Goal: Book appointment/travel/reservation

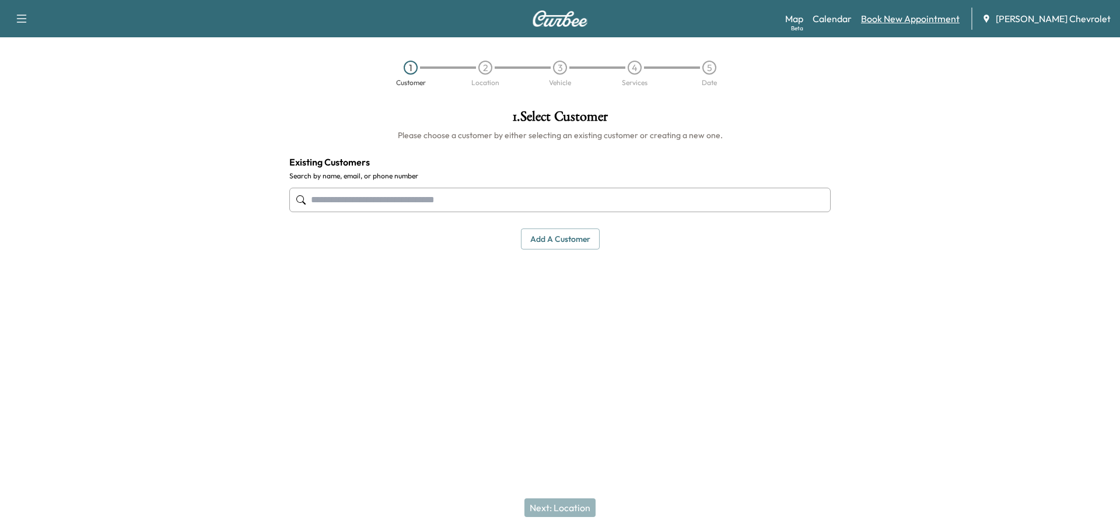
click at [920, 13] on link "Book New Appointment" at bounding box center [910, 19] width 99 height 14
click at [932, 17] on link "Book New Appointment" at bounding box center [910, 19] width 99 height 14
click at [850, 20] on link "Calendar" at bounding box center [831, 19] width 39 height 14
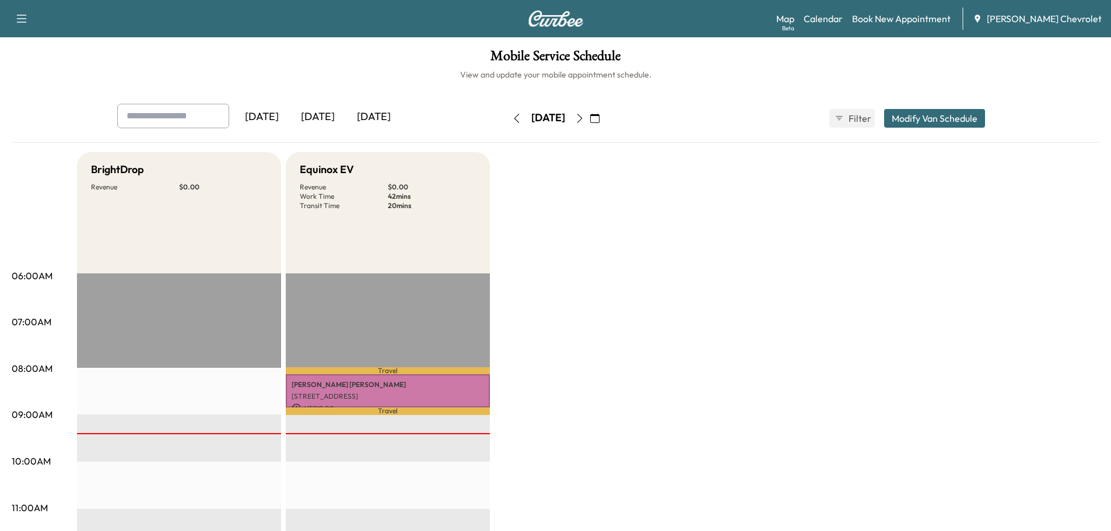
click at [584, 121] on icon "button" at bounding box center [579, 118] width 9 height 9
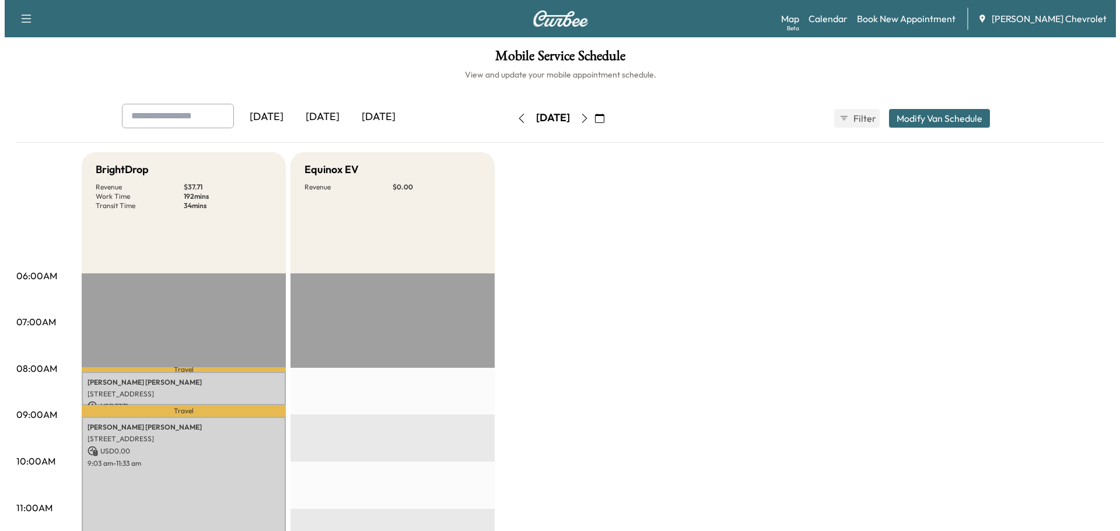
scroll to position [136, 0]
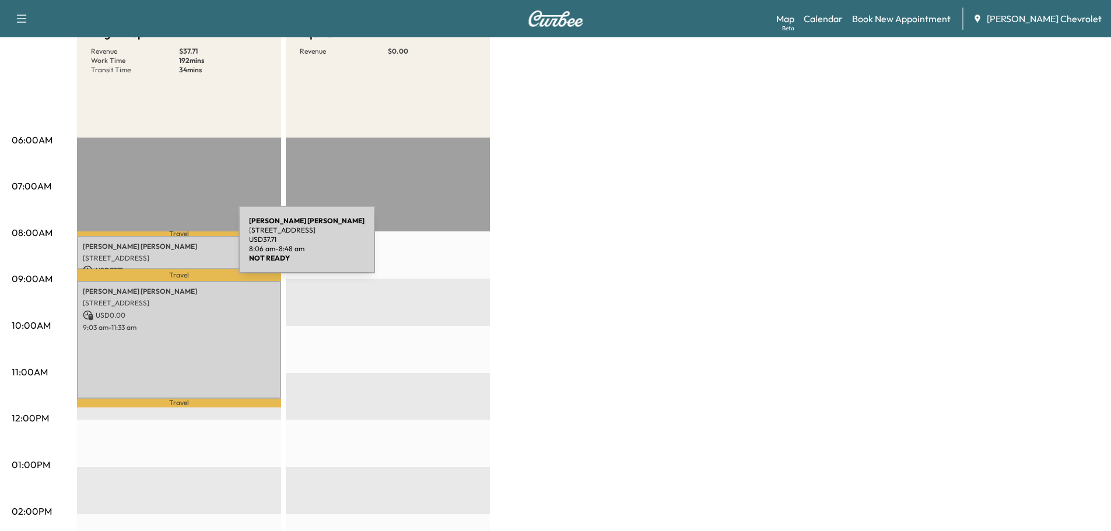
click at [151, 247] on p "[PERSON_NAME]" at bounding box center [179, 246] width 192 height 9
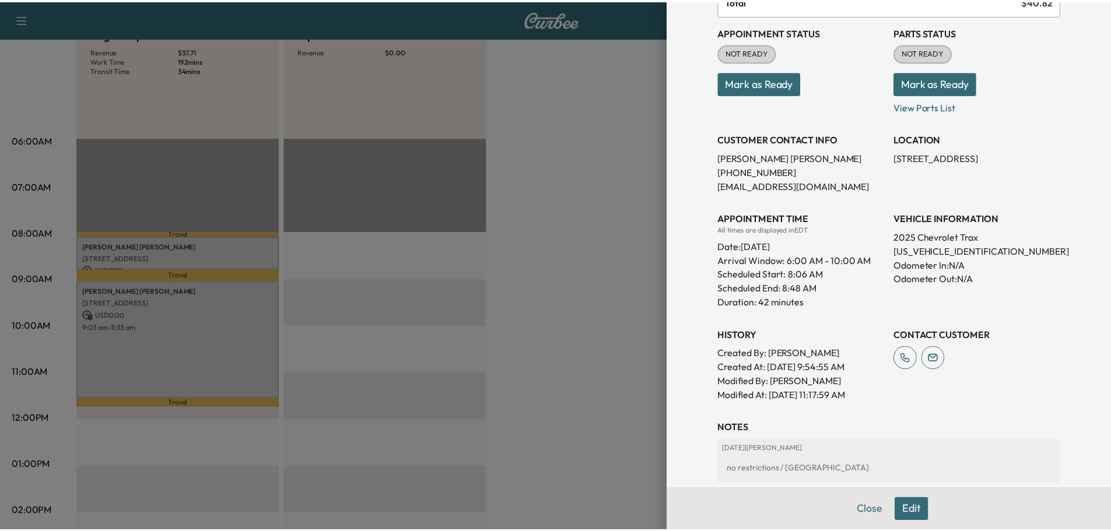
scroll to position [0, 0]
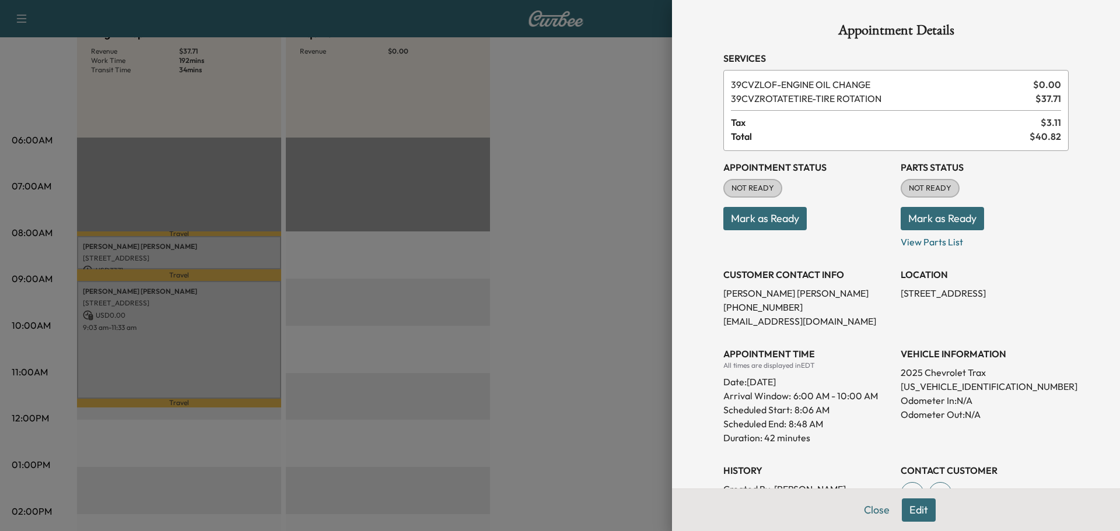
click at [440, 280] on div at bounding box center [560, 265] width 1120 height 531
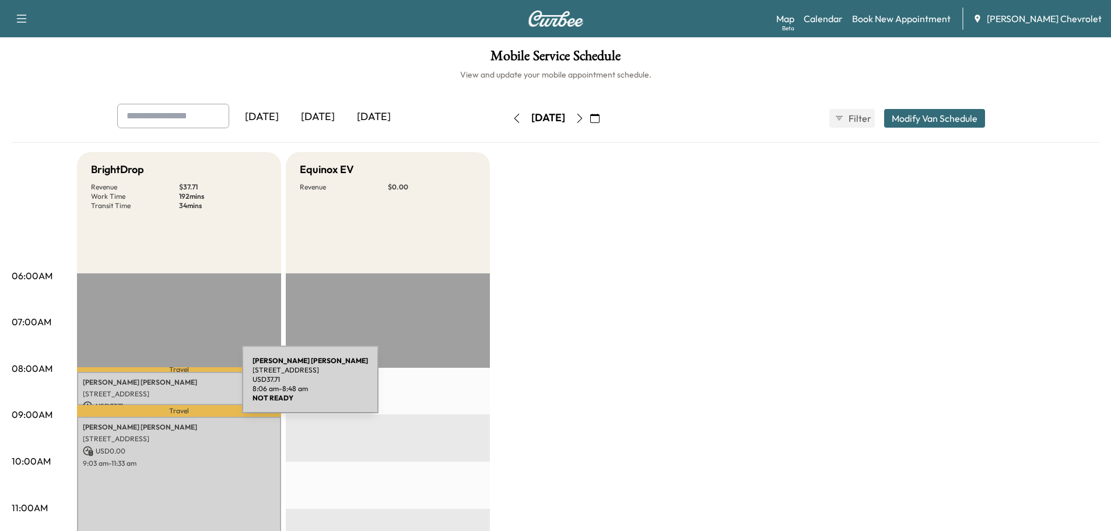
click at [177, 376] on div "[PERSON_NAME] [STREET_ADDRESS] USD 37.71 8:06 am - 8:48 am" at bounding box center [179, 388] width 204 height 33
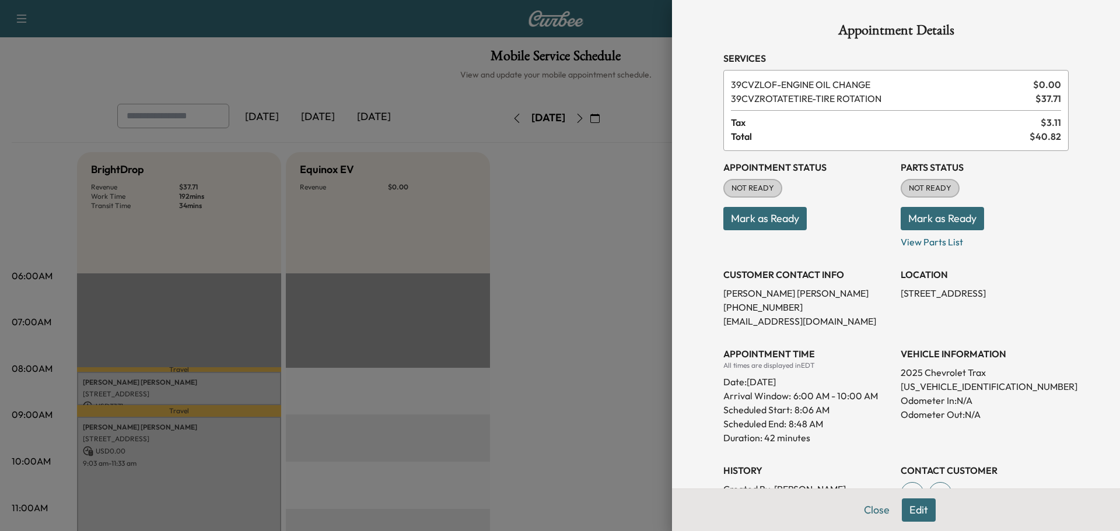
click at [557, 347] on div at bounding box center [560, 265] width 1120 height 531
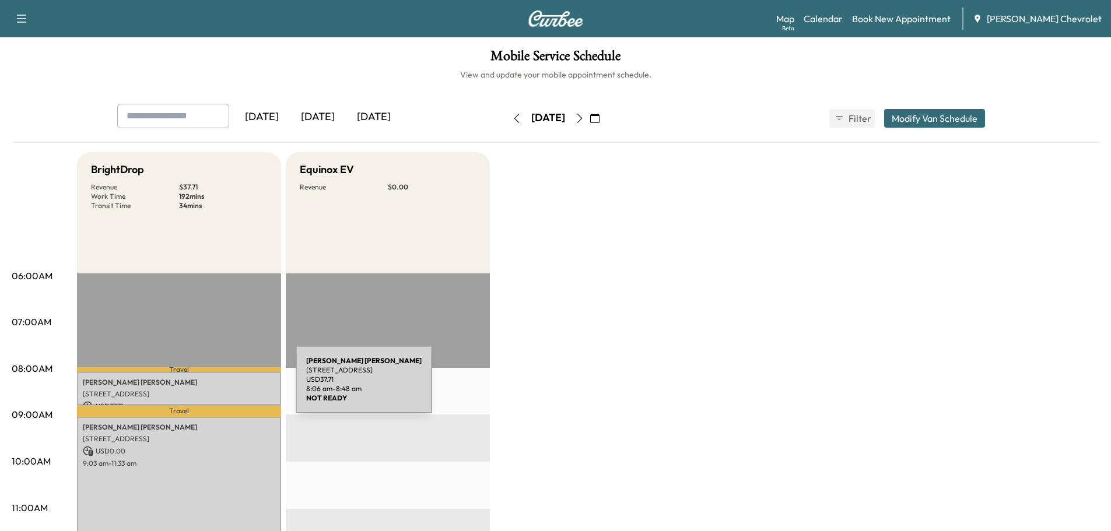
click at [211, 387] on div "[PERSON_NAME] [STREET_ADDRESS] USD 37.71 8:06 am - 8:48 am" at bounding box center [179, 388] width 204 height 33
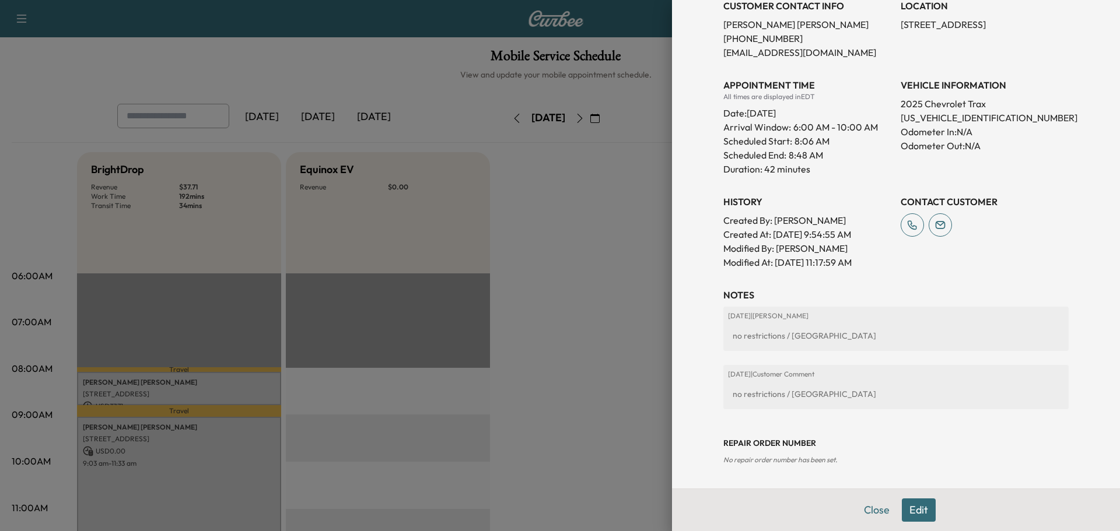
click at [924, 511] on button "Edit" at bounding box center [919, 510] width 34 height 23
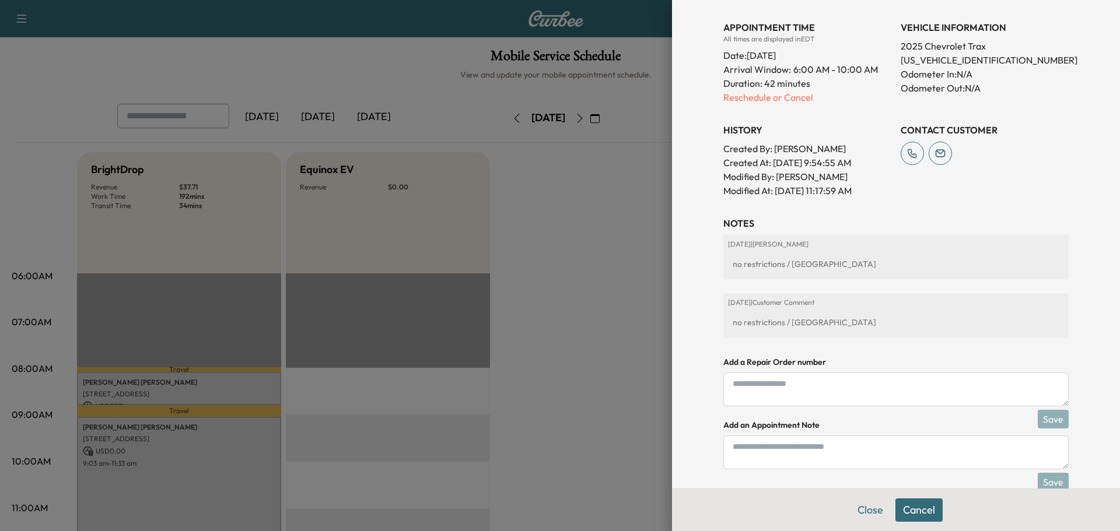
scroll to position [391, 0]
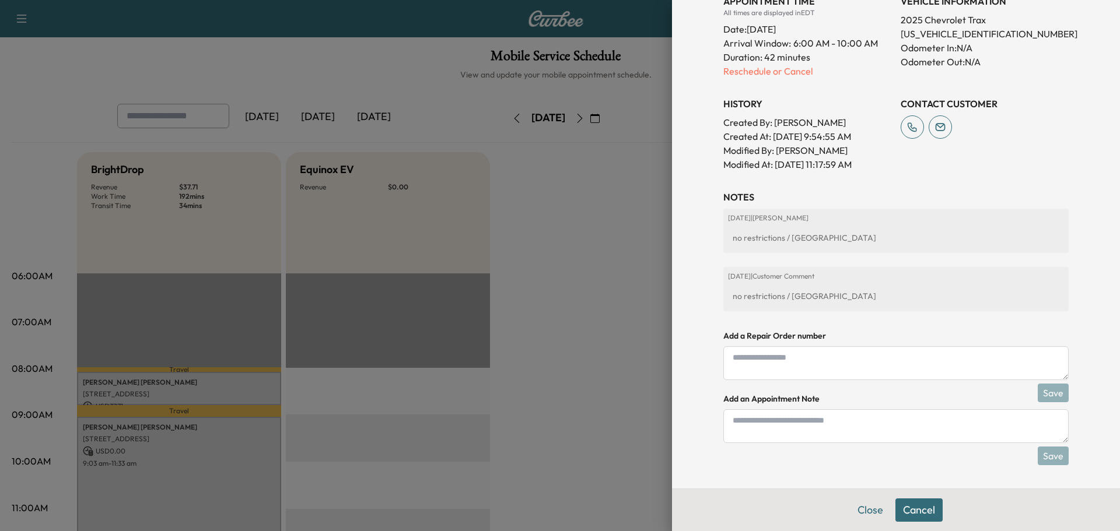
drag, startPoint x: 910, startPoint y: 237, endPoint x: 750, endPoint y: 236, distance: 160.4
click at [728, 245] on div "no restrictions / [GEOGRAPHIC_DATA]" at bounding box center [896, 237] width 336 height 21
copy div "no restrictions / [GEOGRAPHIC_DATA]"
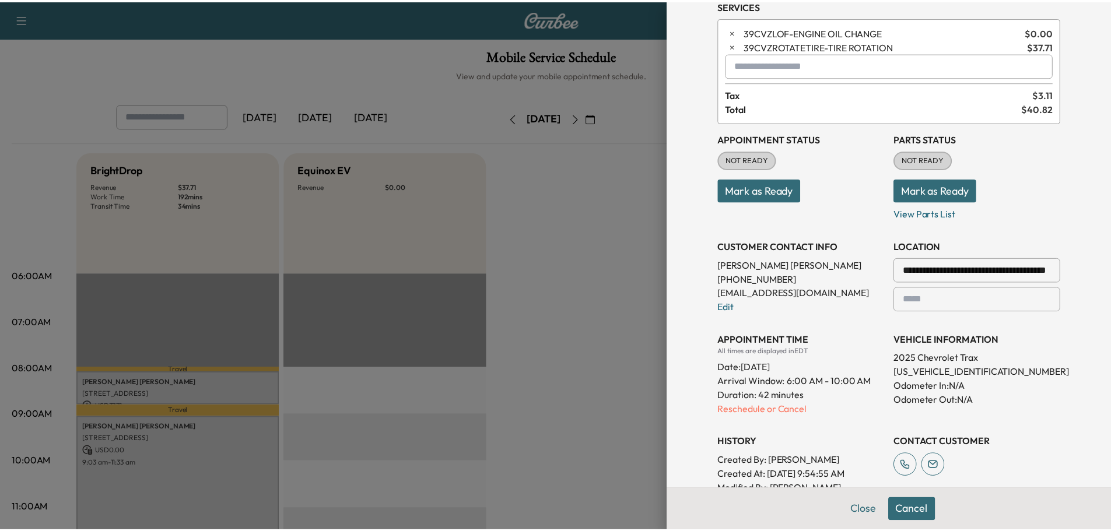
scroll to position [0, 0]
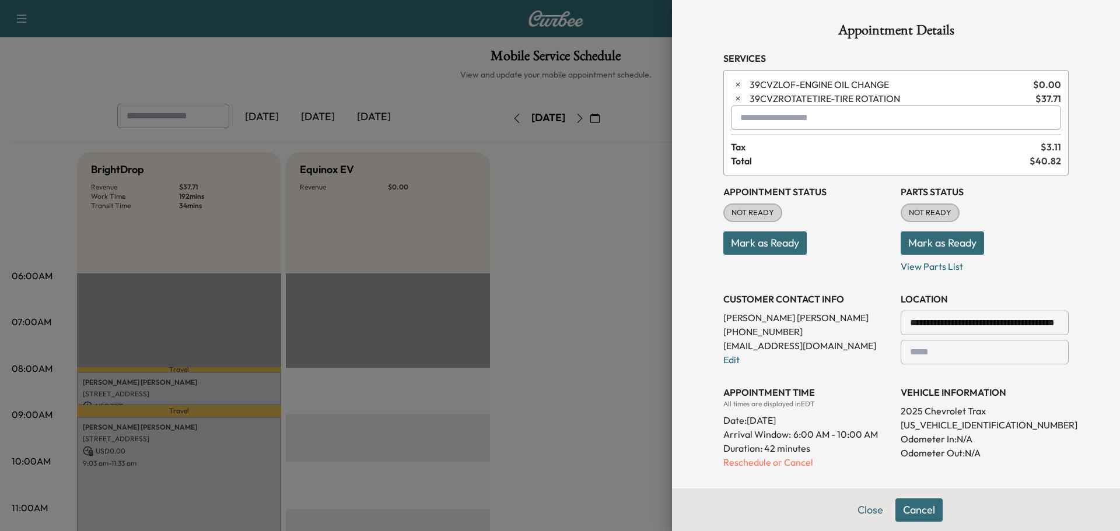
click at [1077, 429] on div "**********" at bounding box center [896, 265] width 448 height 531
click at [573, 322] on div at bounding box center [560, 265] width 1120 height 531
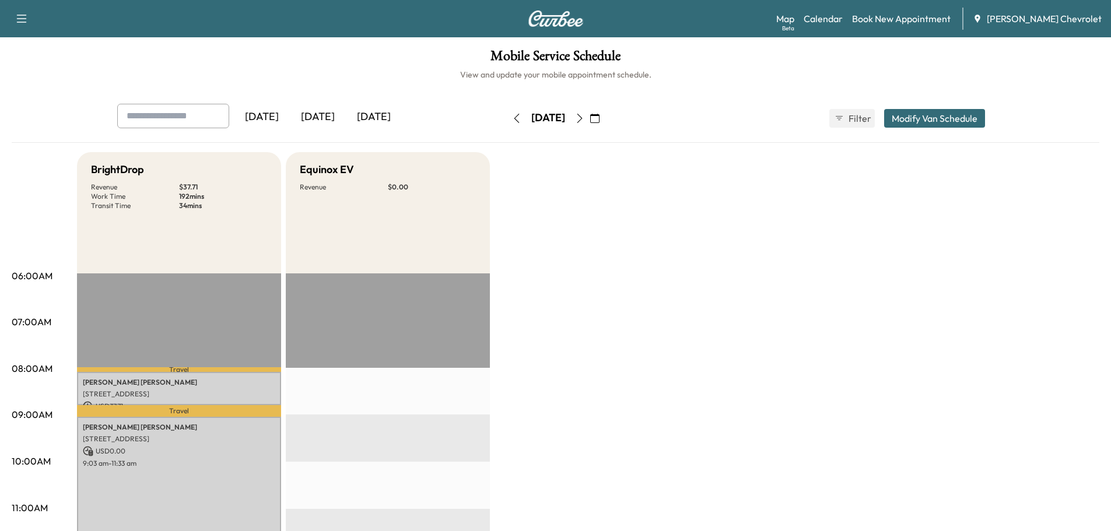
click at [584, 118] on icon "button" at bounding box center [579, 118] width 9 height 9
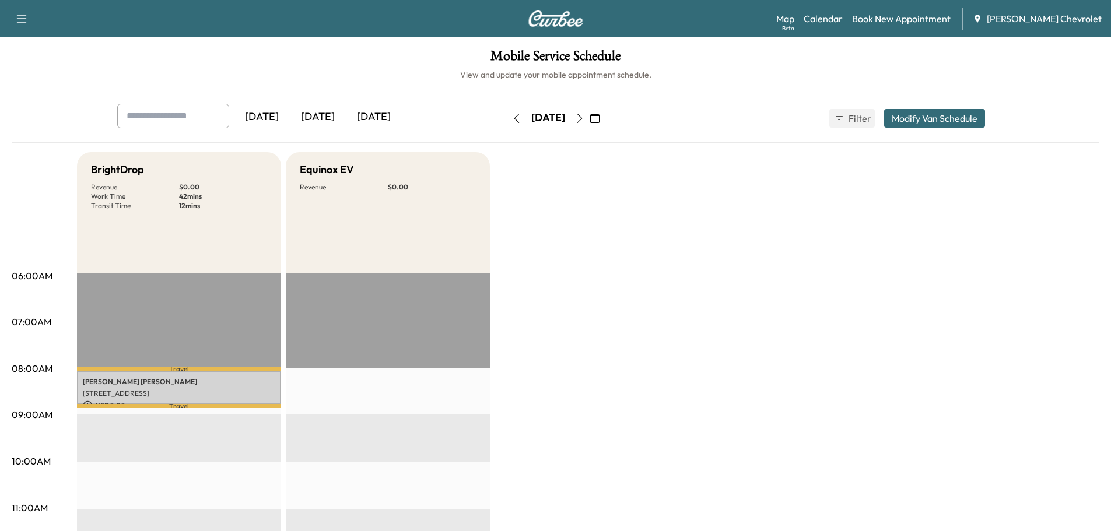
click at [584, 120] on icon "button" at bounding box center [579, 118] width 9 height 9
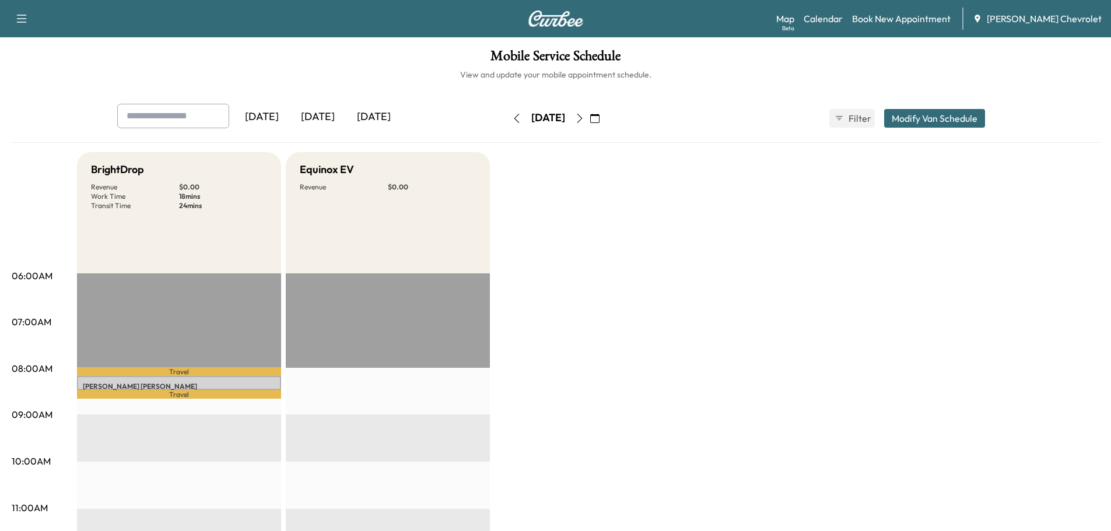
click at [512, 114] on icon "button" at bounding box center [516, 118] width 9 height 9
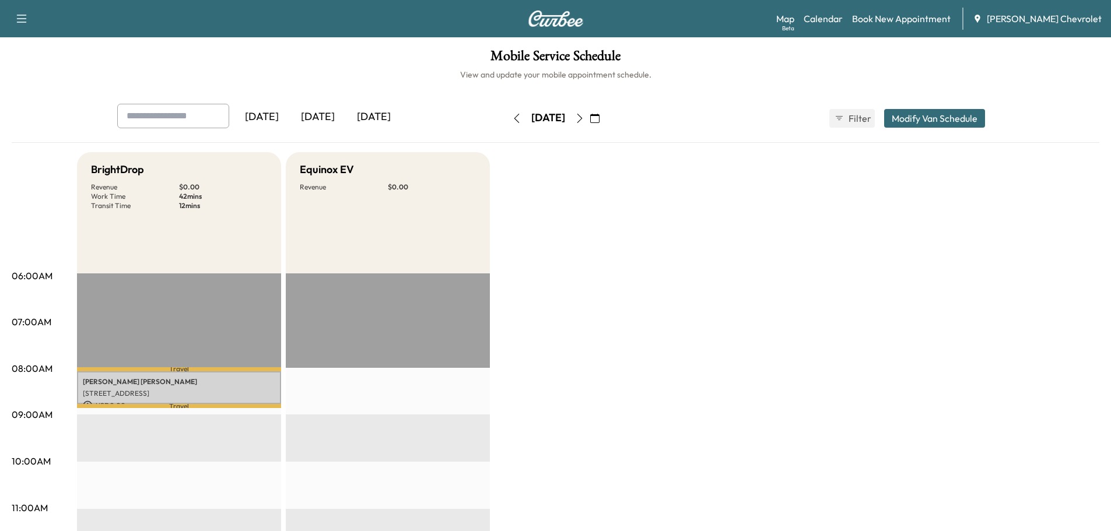
click at [584, 120] on icon "button" at bounding box center [579, 118] width 9 height 9
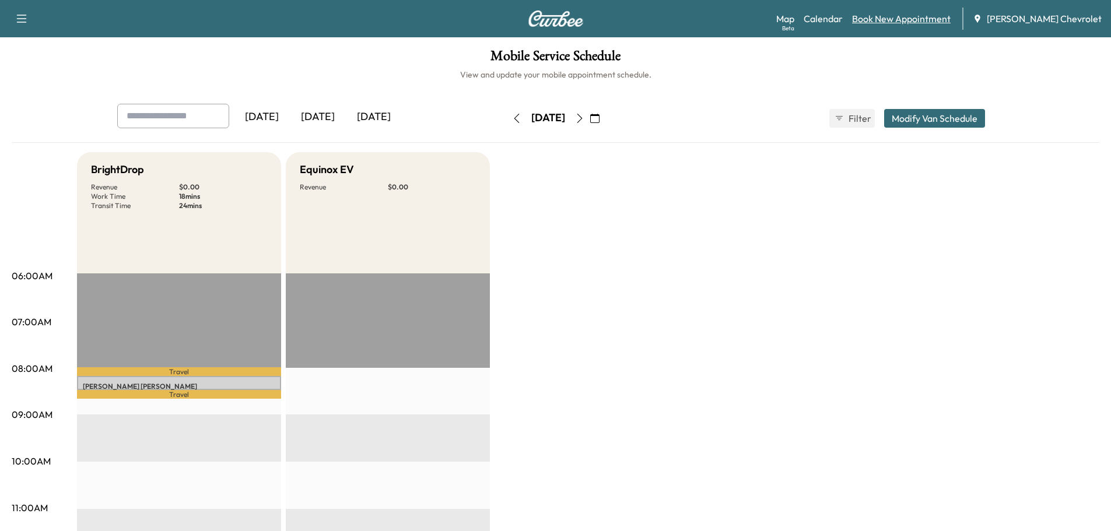
click at [897, 16] on link "Book New Appointment" at bounding box center [901, 19] width 99 height 14
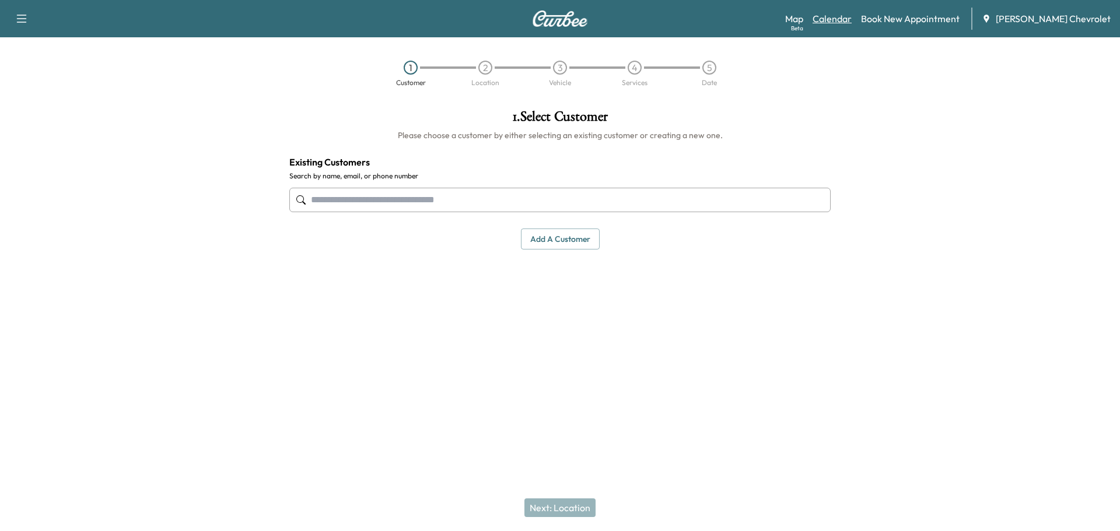
click at [851, 17] on link "Calendar" at bounding box center [831, 19] width 39 height 14
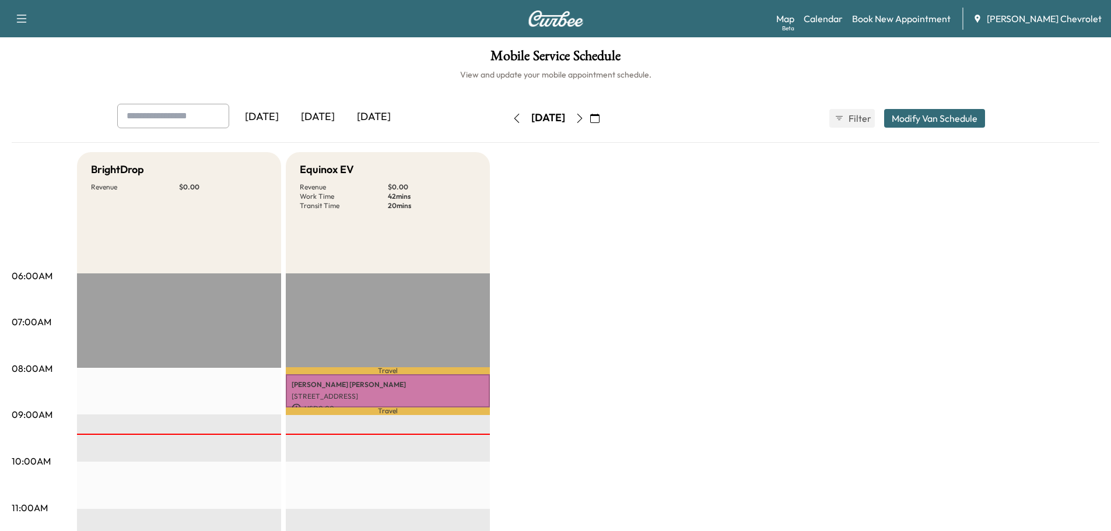
click at [584, 118] on icon "button" at bounding box center [579, 118] width 9 height 9
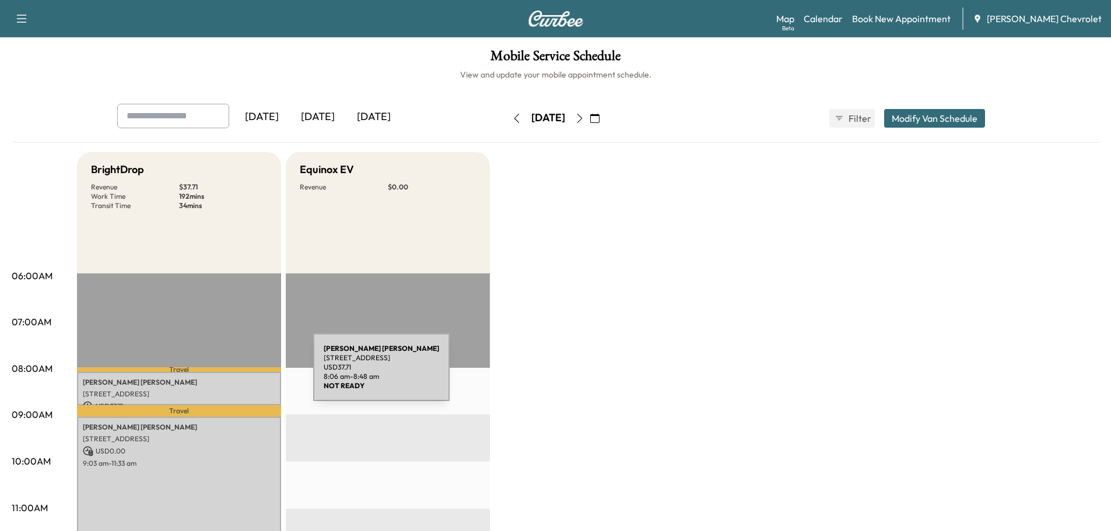
click at [223, 382] on p "[PERSON_NAME]" at bounding box center [179, 382] width 192 height 9
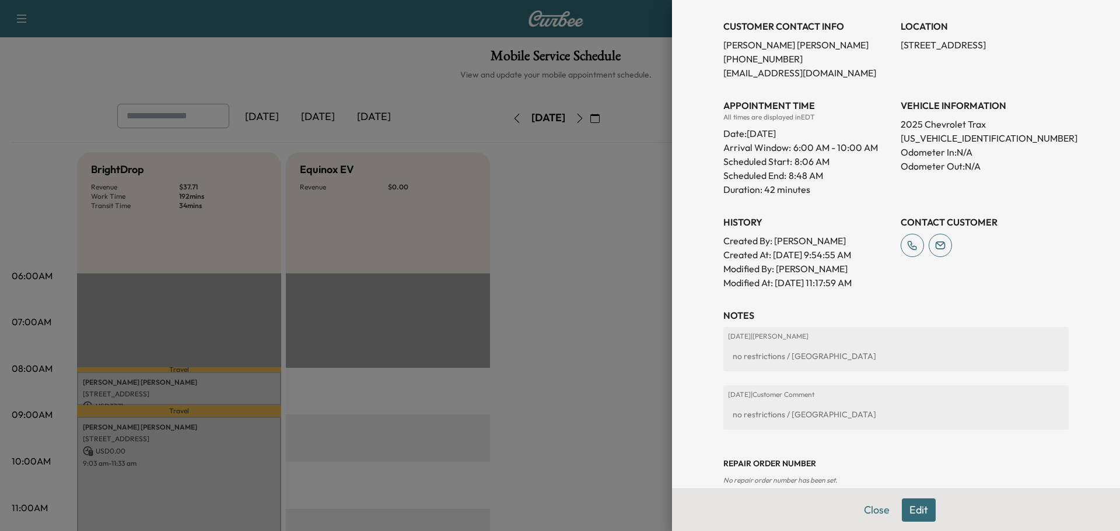
scroll to position [269, 0]
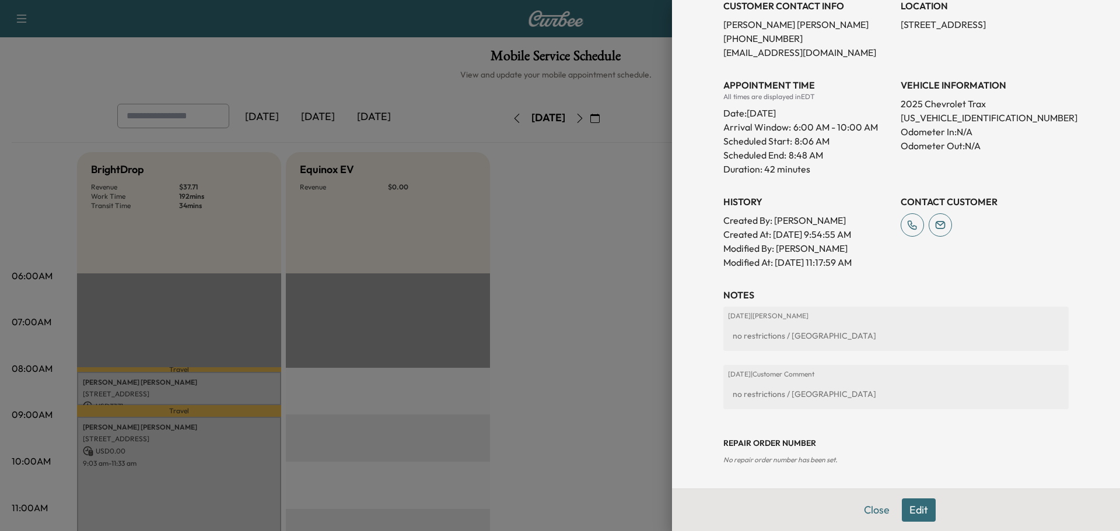
click at [914, 506] on button "Edit" at bounding box center [919, 510] width 34 height 23
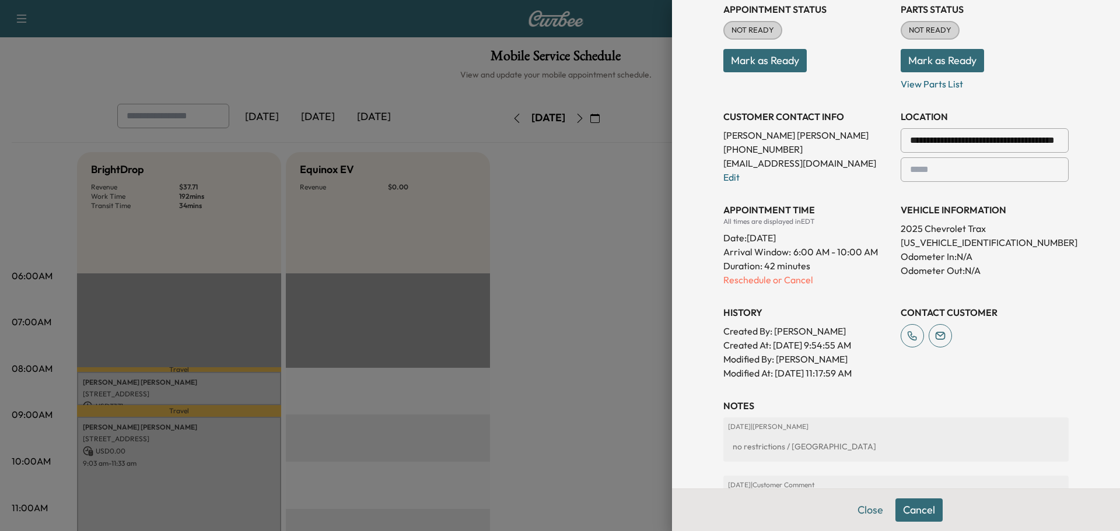
scroll to position [157, 0]
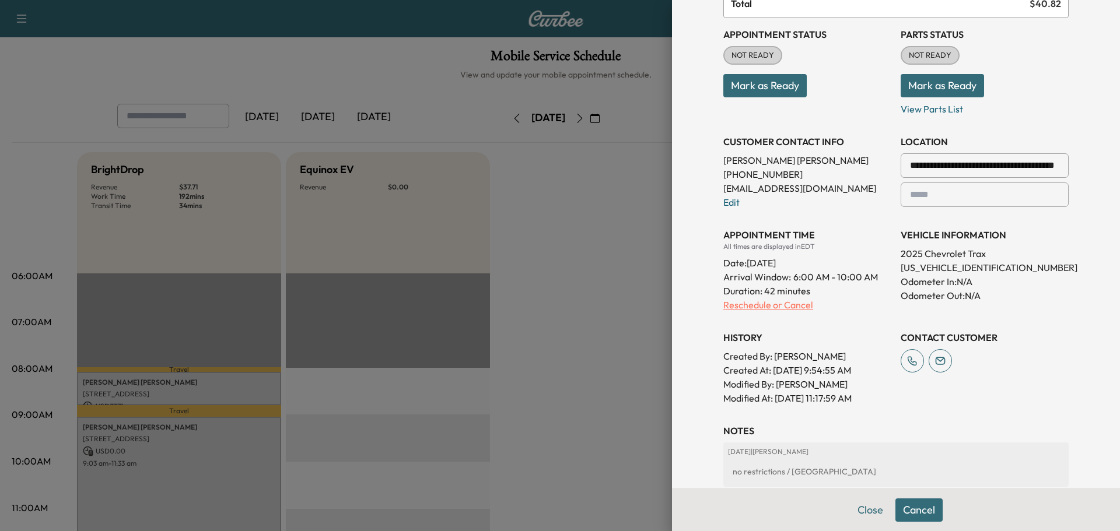
click at [784, 308] on p "Reschedule or Cancel" at bounding box center [807, 305] width 168 height 14
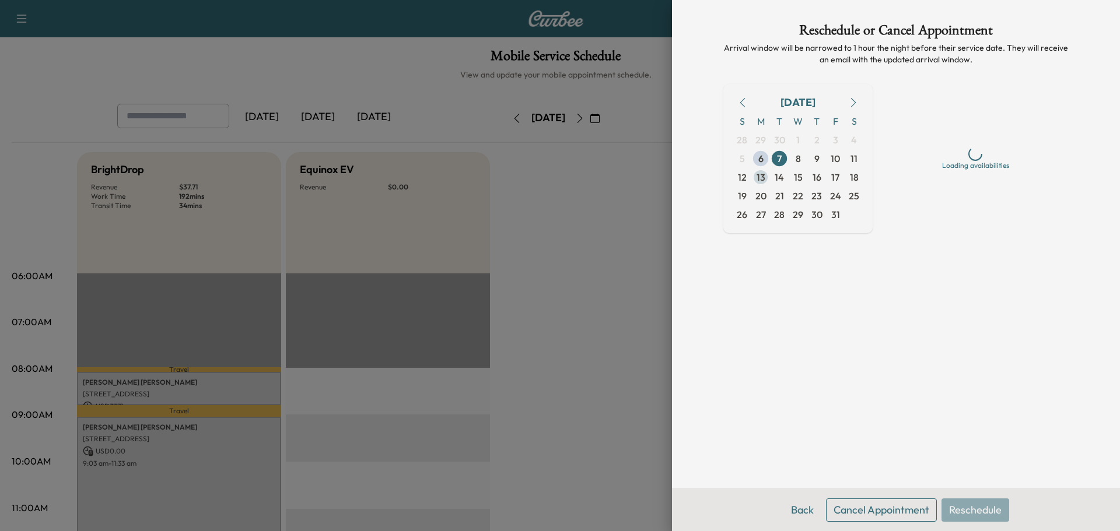
click at [759, 173] on span "13" at bounding box center [760, 177] width 9 height 14
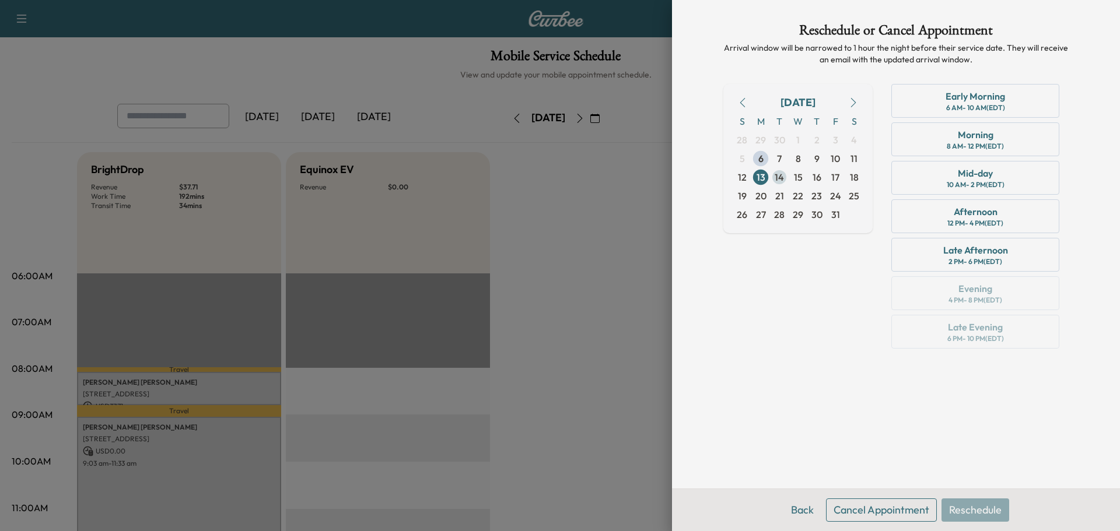
click at [783, 180] on span "14" at bounding box center [778, 177] width 9 height 14
click at [766, 173] on span "13" at bounding box center [760, 177] width 19 height 19
click at [996, 150] on div "8 AM - 12 PM (EDT)" at bounding box center [974, 146] width 57 height 9
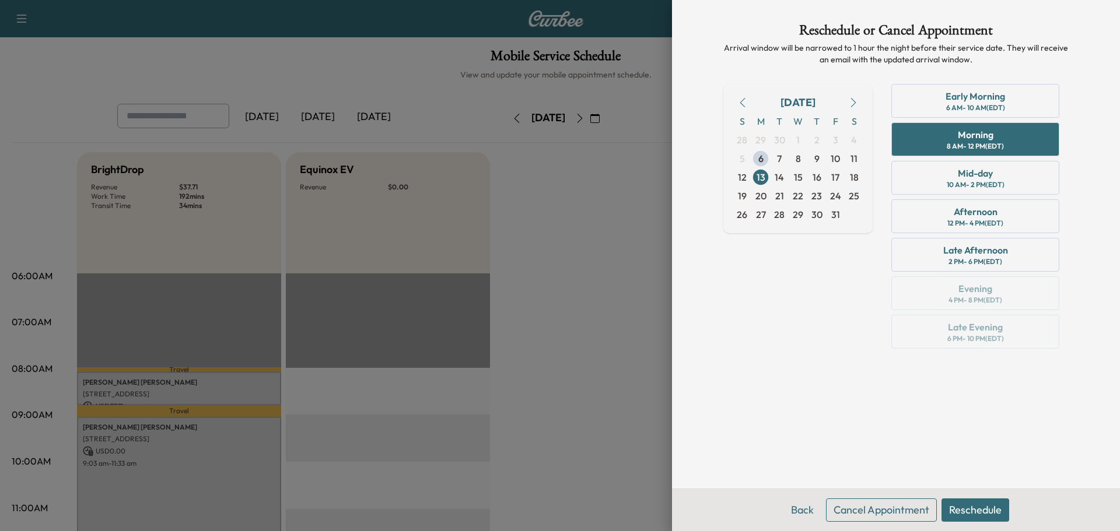
click at [973, 504] on button "Reschedule" at bounding box center [975, 510] width 68 height 23
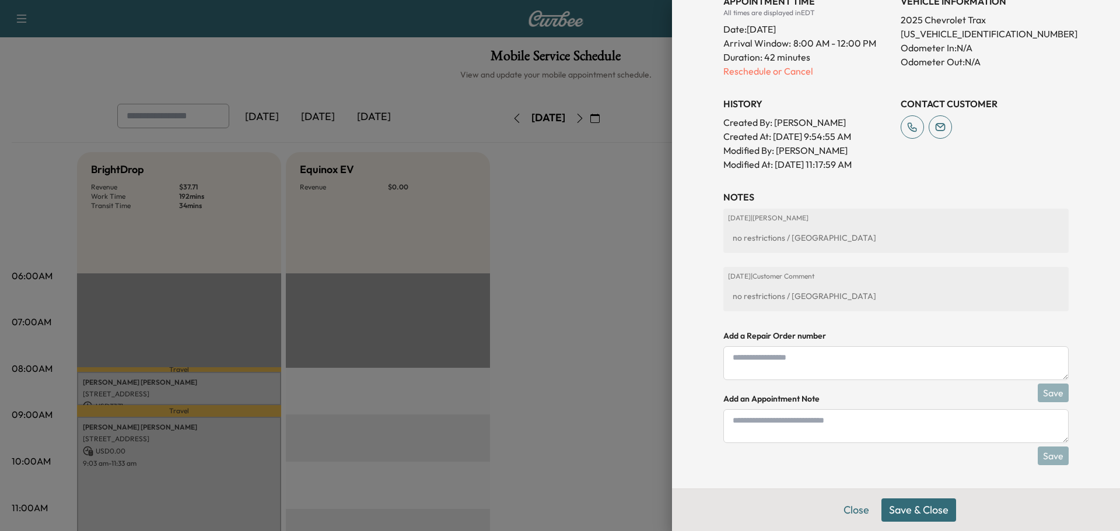
scroll to position [255, 0]
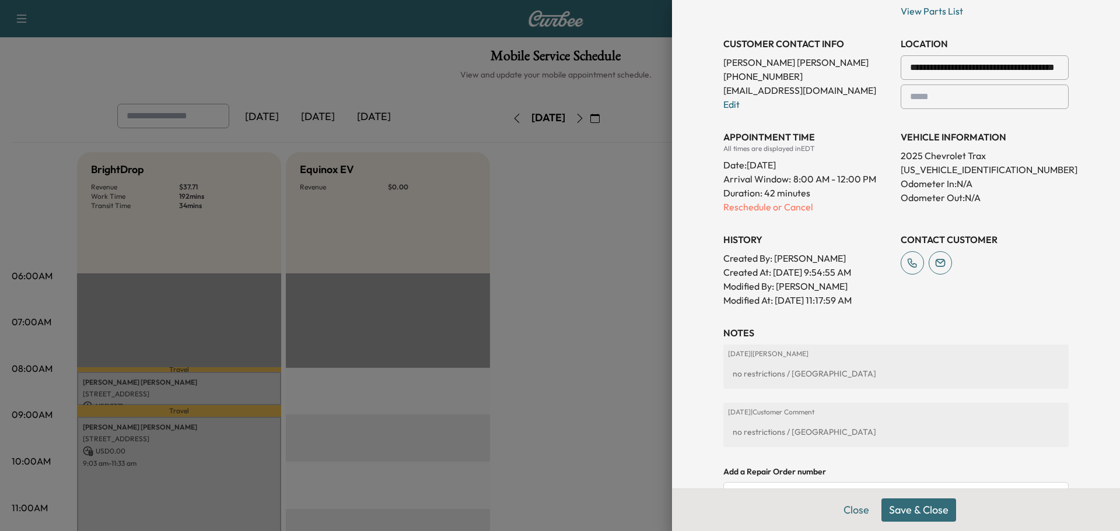
click at [910, 513] on button "Save & Close" at bounding box center [918, 510] width 75 height 23
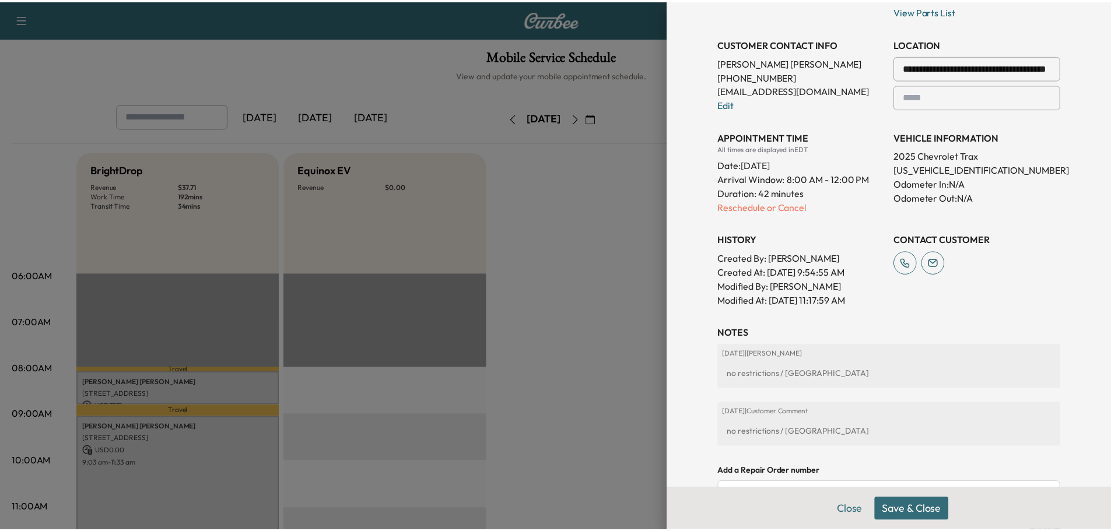
scroll to position [231, 0]
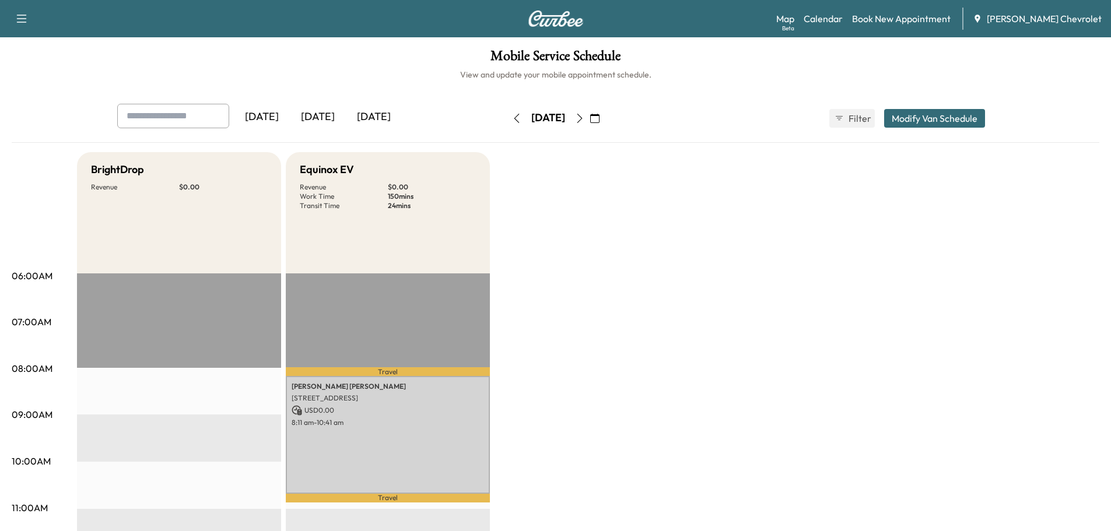
click at [590, 118] on button "button" at bounding box center [580, 118] width 20 height 19
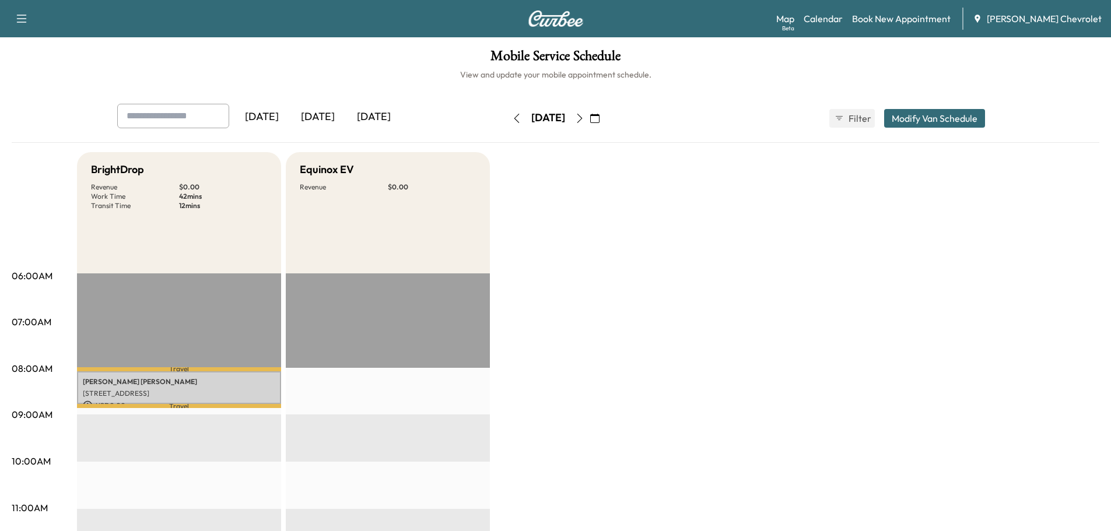
click at [590, 118] on button "button" at bounding box center [580, 118] width 20 height 19
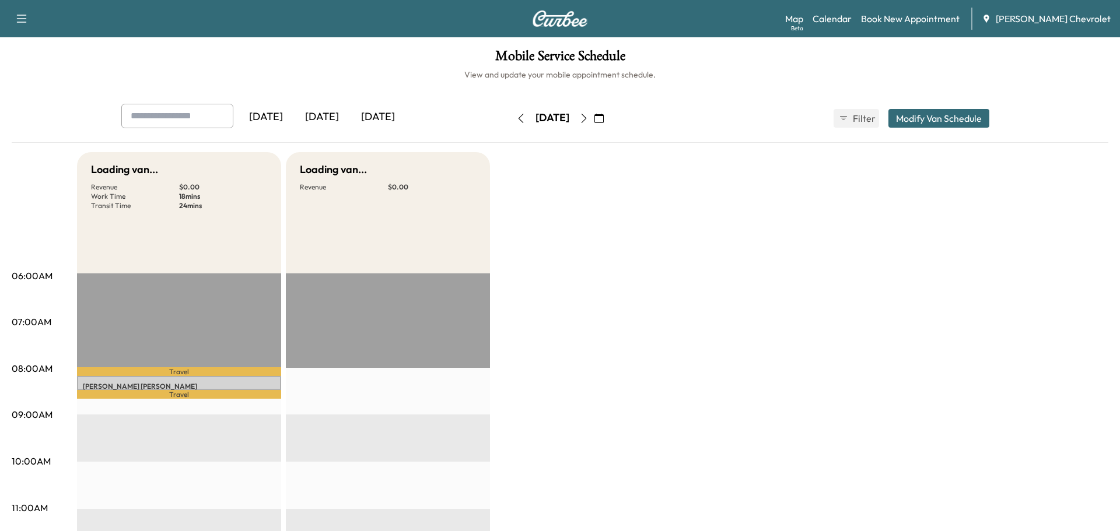
click at [588, 117] on icon "button" at bounding box center [583, 118] width 9 height 9
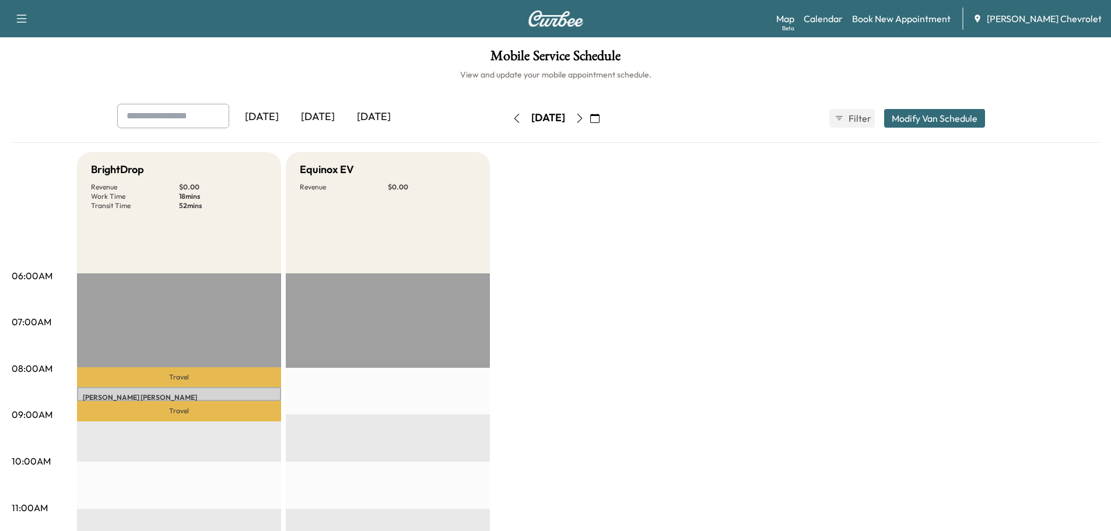
click at [605, 117] on button "button" at bounding box center [595, 118] width 20 height 19
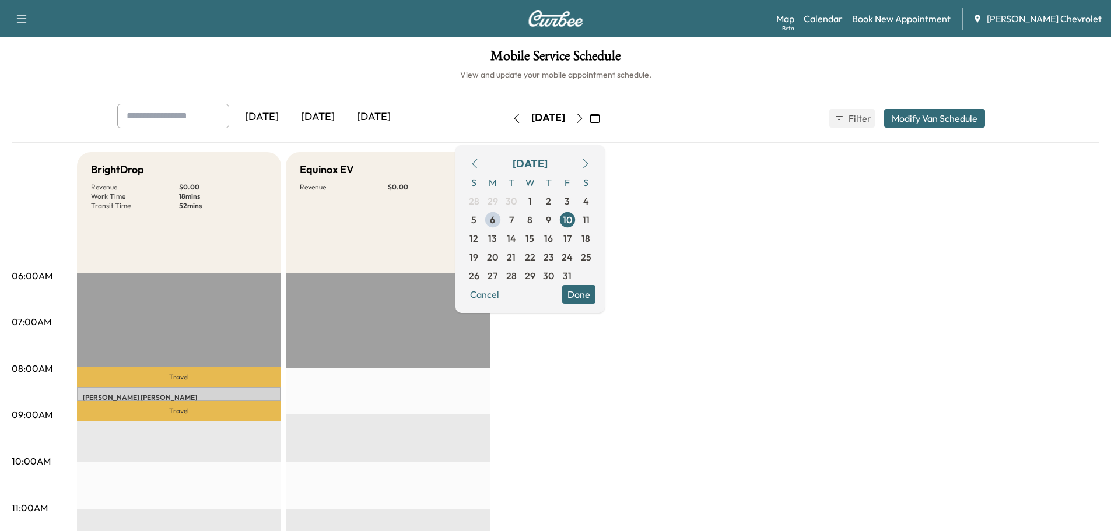
click at [605, 117] on button "button" at bounding box center [595, 118] width 20 height 19
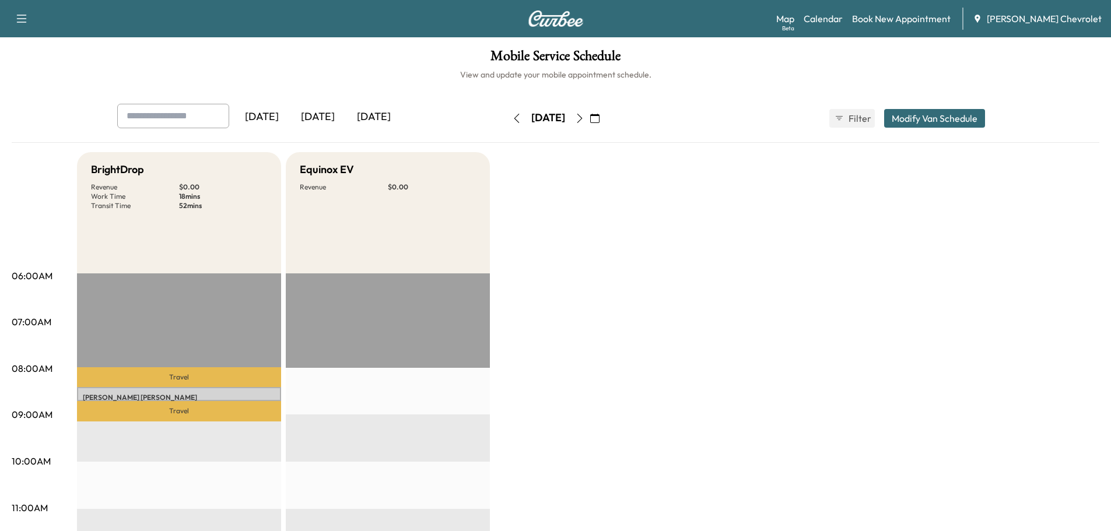
click at [584, 121] on icon "button" at bounding box center [579, 118] width 9 height 9
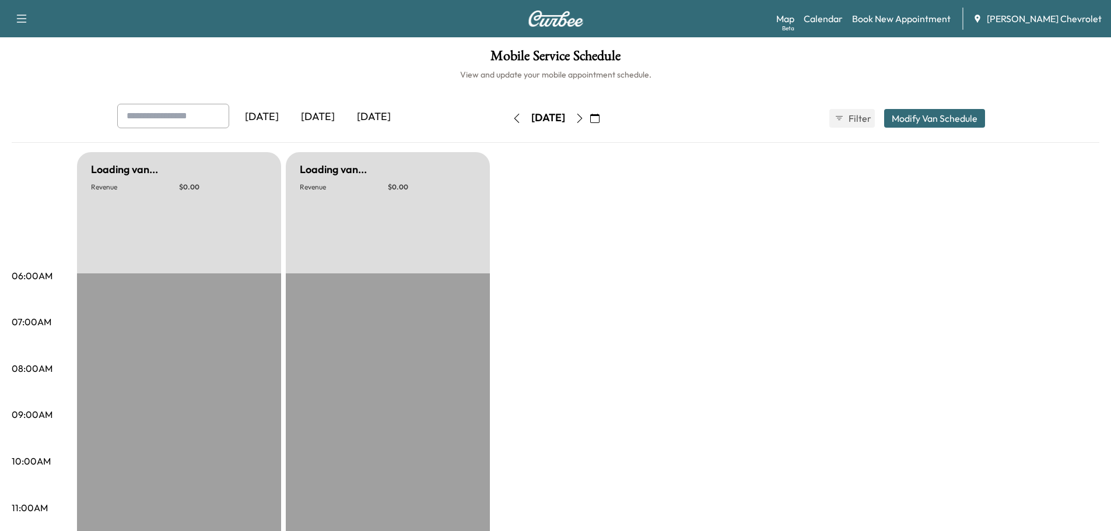
click at [584, 117] on icon "button" at bounding box center [579, 118] width 9 height 9
click at [605, 117] on button "button" at bounding box center [595, 118] width 20 height 19
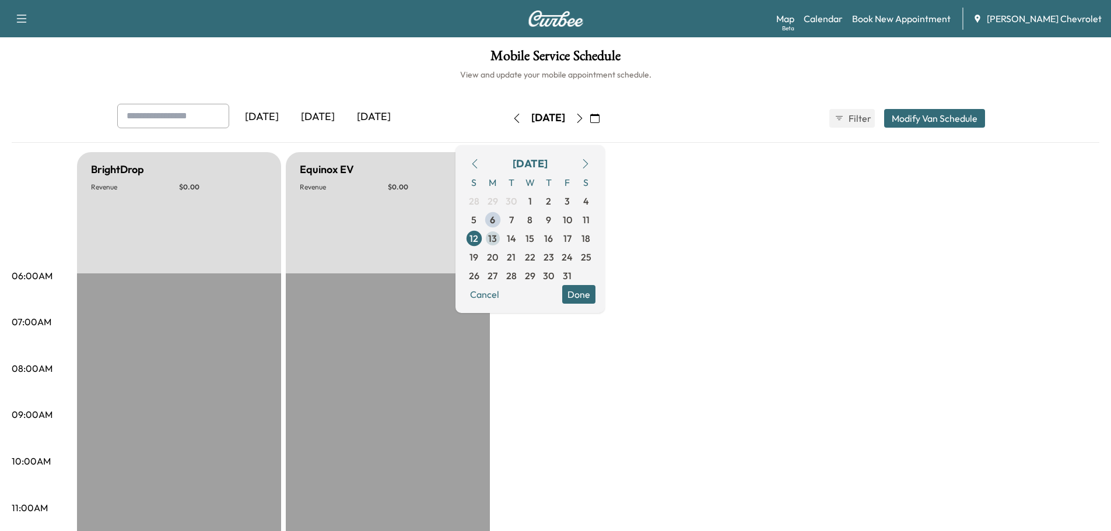
click at [497, 240] on span "13" at bounding box center [492, 239] width 9 height 14
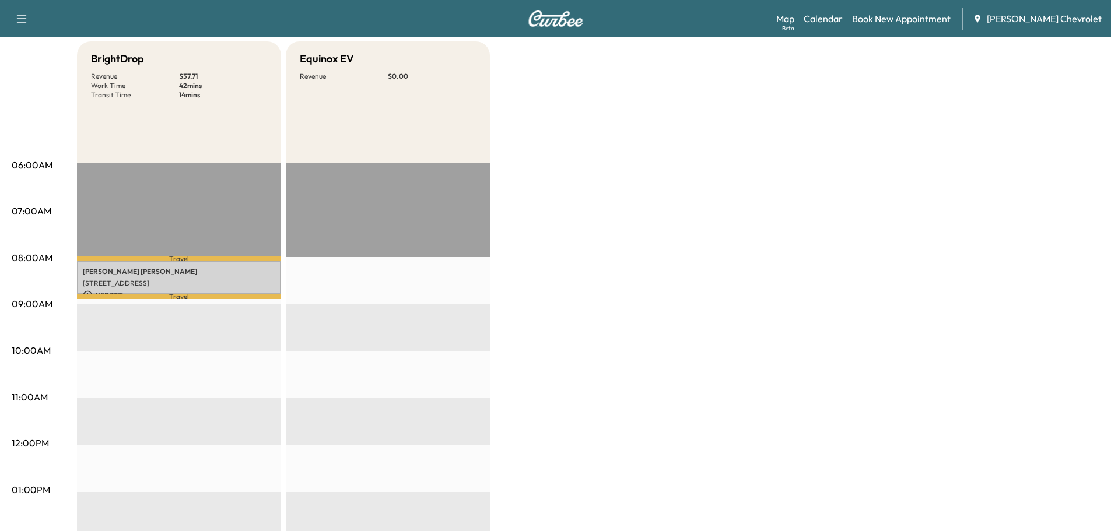
scroll to position [136, 0]
